Goal: Task Accomplishment & Management: Complete application form

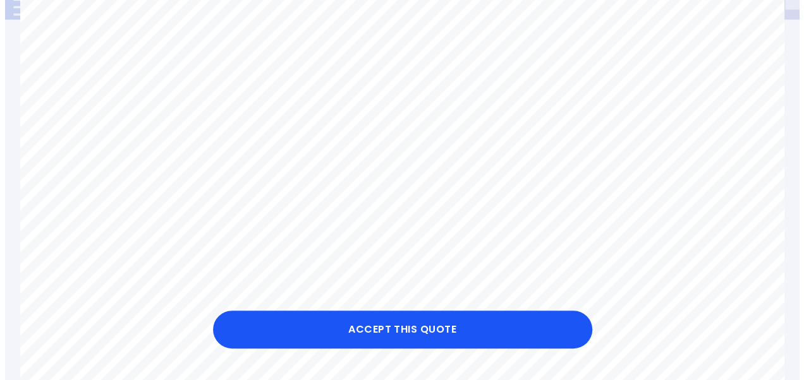
scroll to position [269, 0]
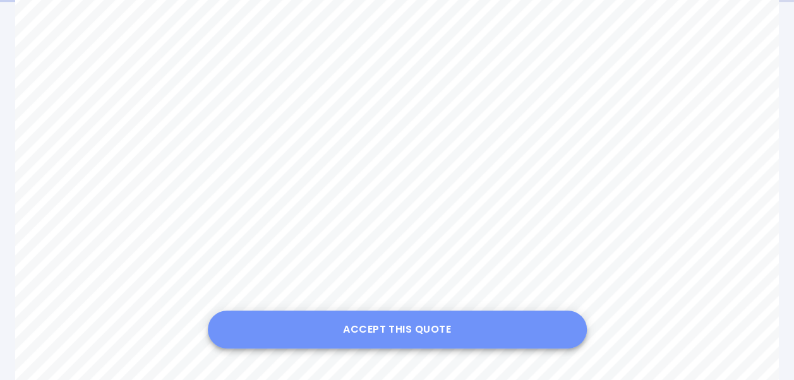
click at [432, 325] on button "Accept this Quote" at bounding box center [397, 330] width 379 height 38
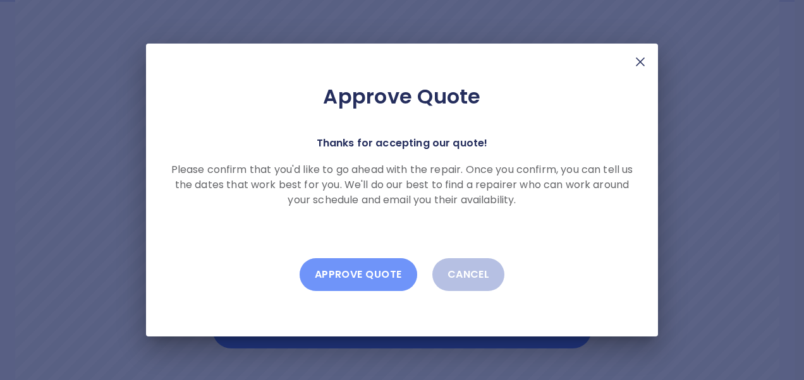
click at [356, 274] on button "Approve Quote" at bounding box center [359, 274] width 118 height 33
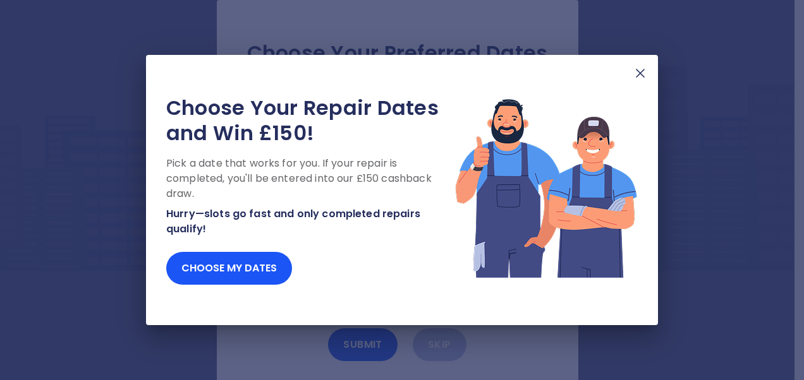
click at [642, 73] on img at bounding box center [640, 73] width 15 height 15
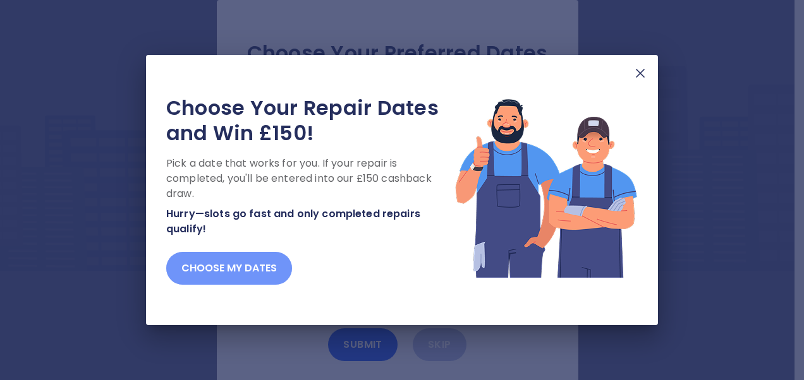
click at [243, 260] on button "Choose my dates" at bounding box center [229, 268] width 126 height 33
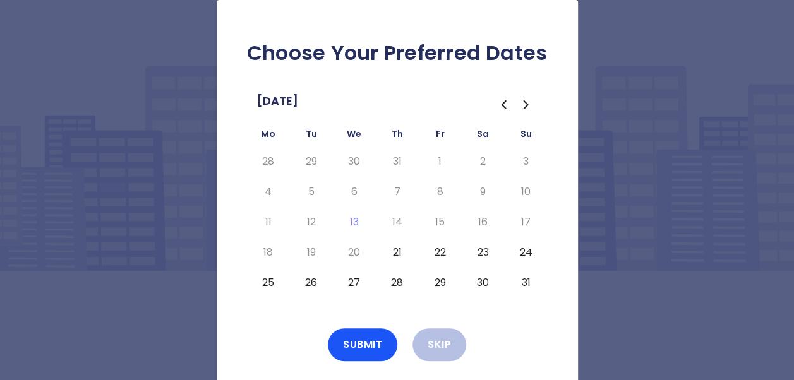
click at [437, 249] on button "22" at bounding box center [440, 253] width 23 height 20
click at [364, 344] on button "Submit" at bounding box center [363, 345] width 70 height 33
